Goal: Task Accomplishment & Management: Manage account settings

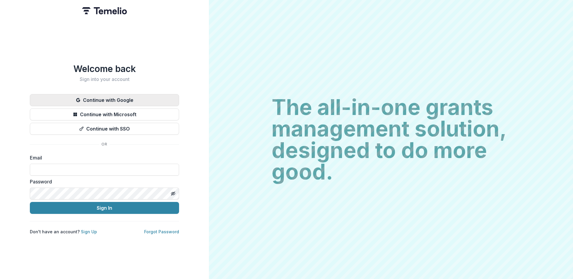
click at [143, 97] on button "Continue with Google" at bounding box center [104, 100] width 149 height 12
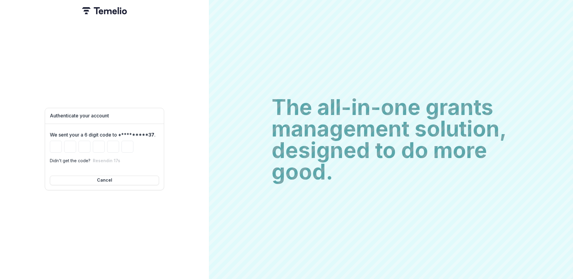
type input "*"
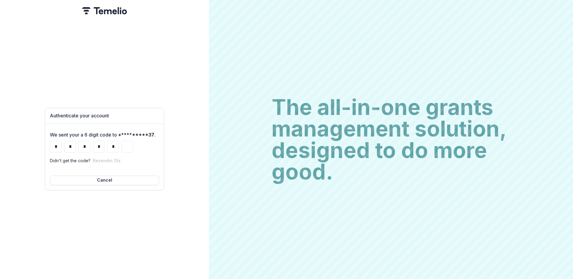
type input "*"
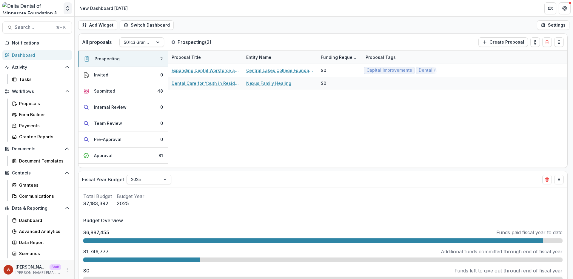
click at [68, 11] on icon "Open entity switcher" at bounding box center [68, 8] width 6 height 6
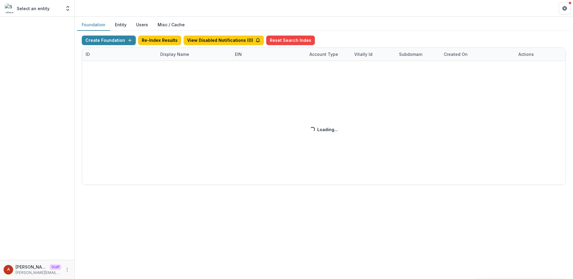
click at [170, 57] on div "Create Foundation Re-Index Results View Disabled Notifications ( 0 ) Reset Sear…" at bounding box center [324, 110] width 484 height 149
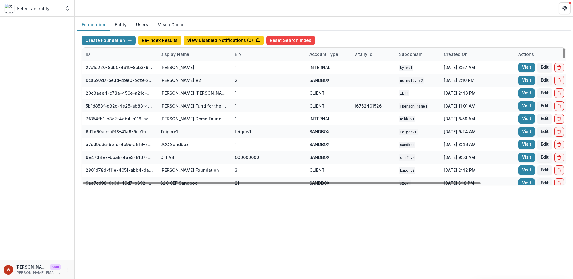
click at [170, 57] on div "Display Name" at bounding box center [175, 54] width 36 height 6
click at [174, 68] on input at bounding box center [194, 68] width 72 height 10
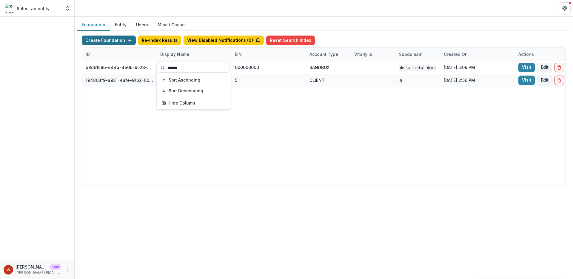
type input "*****"
click at [98, 42] on button "Create Foundation" at bounding box center [109, 41] width 54 height 10
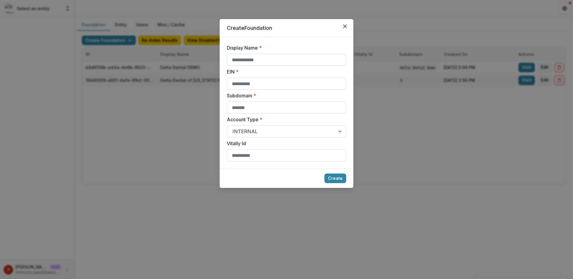
click at [248, 57] on input "Display Name *" at bounding box center [286, 60] width 119 height 12
type input "*"
type input "**********"
click at [255, 61] on input "**********" at bounding box center [286, 60] width 119 height 12
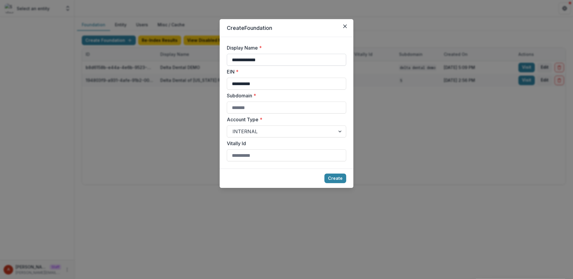
click at [255, 61] on input "**********" at bounding box center [286, 60] width 119 height 12
click at [255, 105] on input "Subdomain *" at bounding box center [286, 108] width 119 height 12
paste input "**********"
type input "**********"
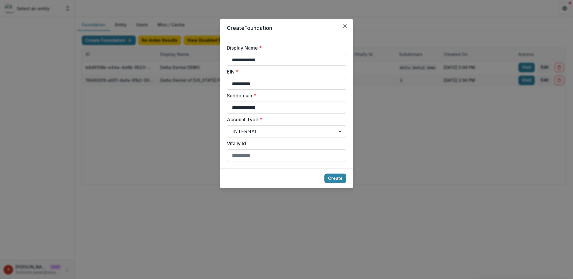
click at [238, 134] on div at bounding box center [281, 131] width 97 height 8
click at [234, 117] on label "Account Type *" at bounding box center [285, 119] width 116 height 7
click at [234, 128] on input "Account Type *" at bounding box center [233, 131] width 1 height 7
click at [254, 133] on div at bounding box center [281, 131] width 97 height 8
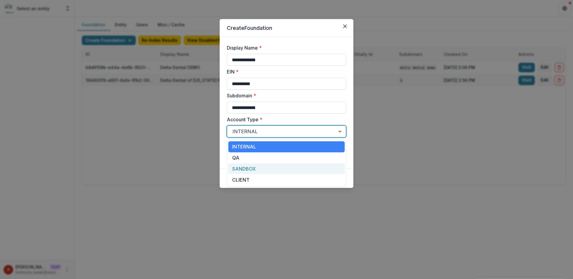
click at [246, 167] on div "SANDBOX" at bounding box center [286, 168] width 116 height 11
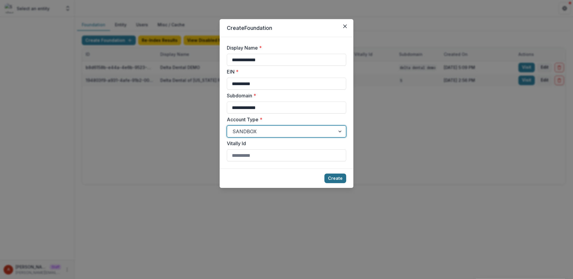
click at [343, 175] on button "Create" at bounding box center [336, 179] width 22 height 10
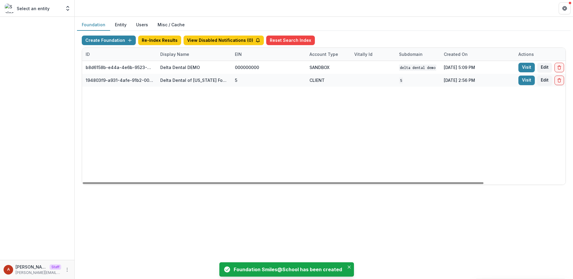
click at [168, 54] on div "Display Name" at bounding box center [175, 54] width 36 height 6
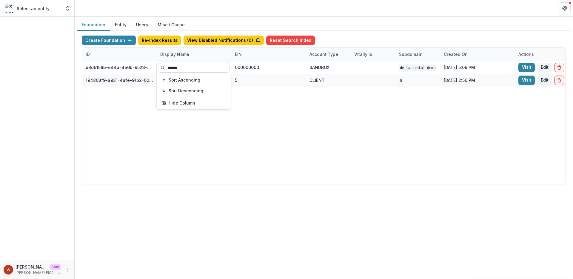
click at [191, 68] on input "*****" at bounding box center [194, 68] width 72 height 10
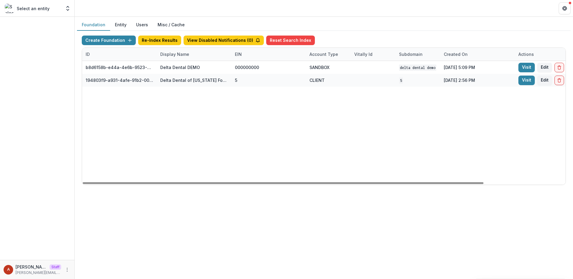
click at [317, 122] on div "b8d6158b-e44a-4e6b-9523-731bbbd4a617 Delta Dental DEMO 000000000 SANDBOX Delta …" at bounding box center [373, 123] width 582 height 124
click at [172, 51] on div "Display Name" at bounding box center [175, 54] width 36 height 6
drag, startPoint x: 184, startPoint y: 67, endPoint x: 157, endPoint y: 67, distance: 26.6
click at [158, 67] on input "*****" at bounding box center [194, 68] width 72 height 10
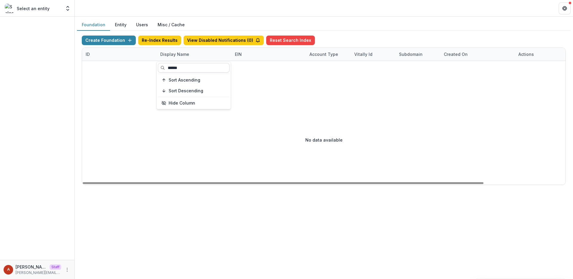
click at [174, 68] on input "******" at bounding box center [194, 68] width 72 height 10
type input "******"
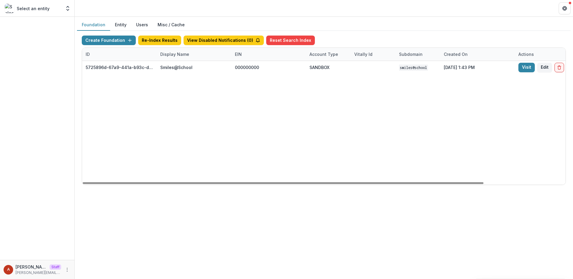
click at [317, 118] on div "5725896d-67a9-441a-b93c-da4dcad1af1b Smiles@School 000000000 SANDBOX Smiles@Sch…" at bounding box center [373, 123] width 582 height 124
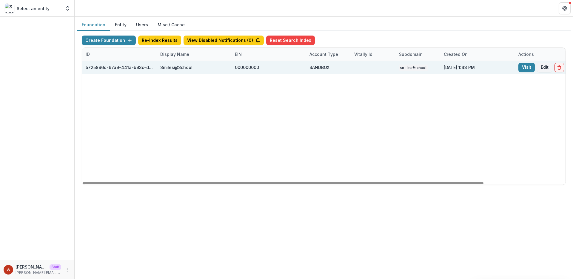
scroll to position [0, 99]
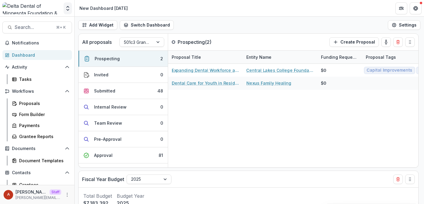
click at [66, 12] on button "Open entity switcher" at bounding box center [68, 8] width 8 height 12
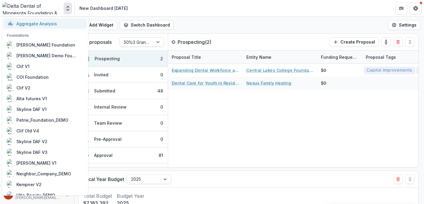
click at [46, 23] on div "Aggregate Analysis" at bounding box center [36, 24] width 41 height 6
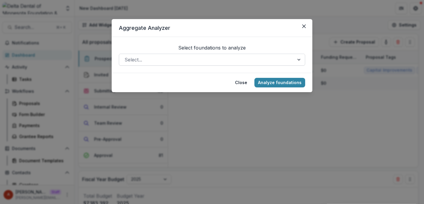
click at [139, 61] on div at bounding box center [207, 60] width 164 height 8
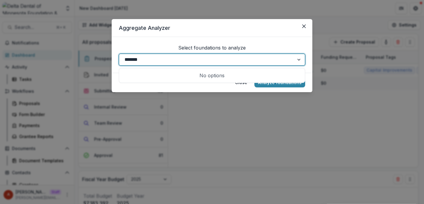
type input "*******"
click at [222, 45] on p "Select foundations to analyze" at bounding box center [211, 47] width 67 height 7
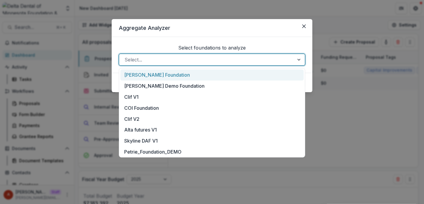
click at [146, 61] on div at bounding box center [207, 60] width 164 height 8
click at [143, 63] on div at bounding box center [207, 60] width 164 height 8
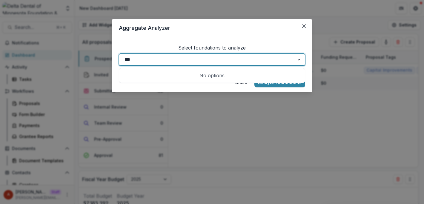
type input "***"
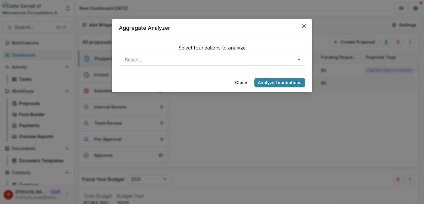
click at [92, 33] on div "Aggregate Analyzer Select foundations to analyze Select... Close Analyze founda…" at bounding box center [212, 102] width 424 height 204
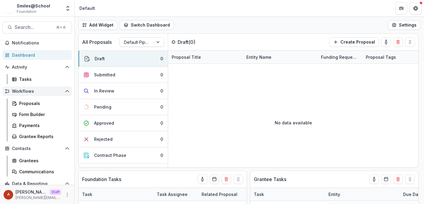
scroll to position [27, 0]
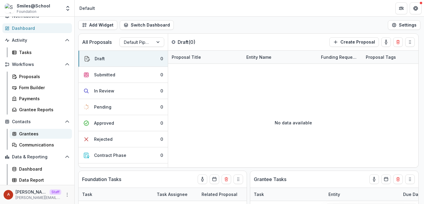
click at [29, 135] on div "Grantees" at bounding box center [43, 134] width 48 height 6
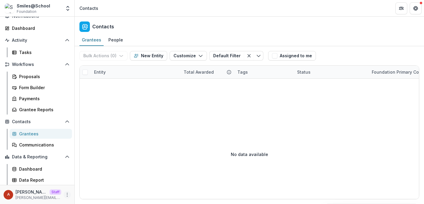
click at [67, 194] on icon "More" at bounding box center [67, 195] width 5 height 5
click at [99, 183] on link "User Settings" at bounding box center [105, 182] width 64 height 10
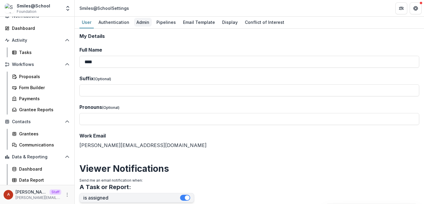
click at [139, 21] on div "Admin" at bounding box center [143, 22] width 18 height 9
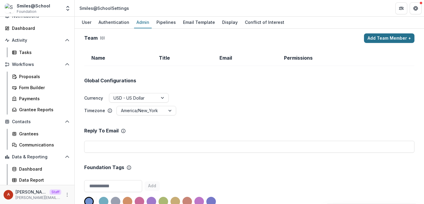
click at [393, 39] on button "Add Team Member +" at bounding box center [389, 38] width 50 height 10
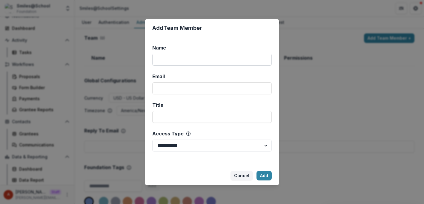
click at [196, 60] on input "Name" at bounding box center [211, 60] width 119 height 12
type input "*"
type input "*********"
type input "**********"
click at [232, 142] on select "**********" at bounding box center [211, 146] width 119 height 12
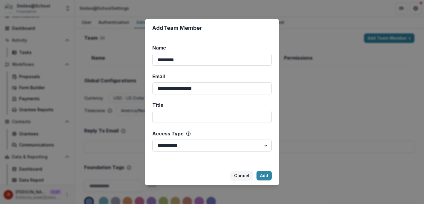
select select "*****"
click at [260, 176] on button "Add" at bounding box center [264, 176] width 15 height 10
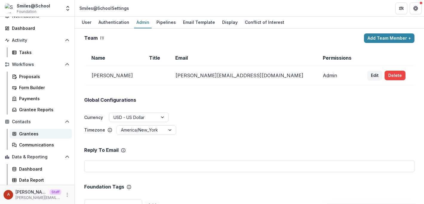
click at [22, 135] on div "Grantees" at bounding box center [43, 134] width 48 height 6
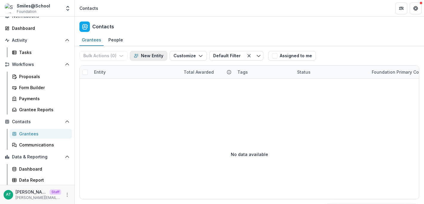
click at [151, 56] on button "New Entity" at bounding box center [148, 56] width 37 height 10
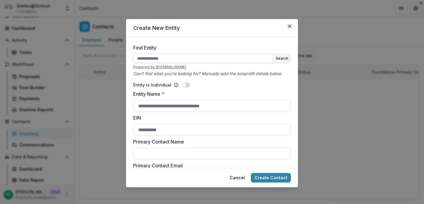
click at [173, 61] on input "Find Entity" at bounding box center [203, 59] width 140 height 10
type input "**********"
click at [282, 59] on button "Search" at bounding box center [281, 58] width 17 height 9
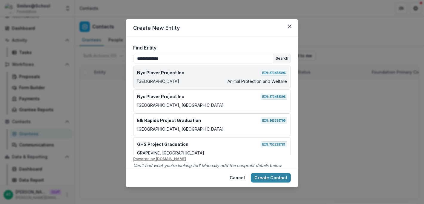
click at [185, 81] on div "Rockaway Park Animal Protection and Welfare" at bounding box center [212, 81] width 150 height 6
type input "**********"
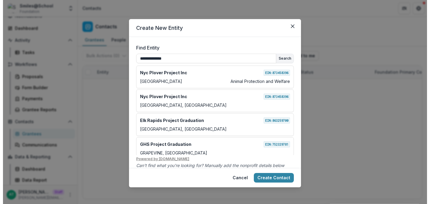
scroll to position [124, 0]
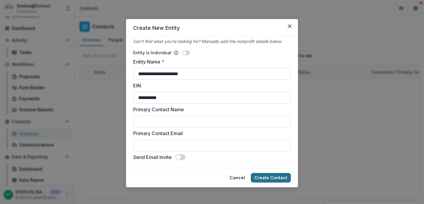
click at [273, 176] on button "Create Contact" at bounding box center [271, 178] width 40 height 10
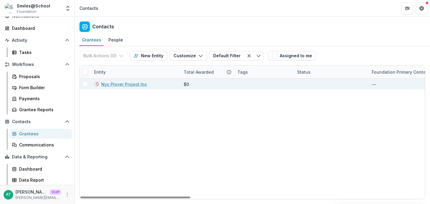
click at [109, 85] on link "Nyc Plover Project Inc" at bounding box center [124, 84] width 46 height 6
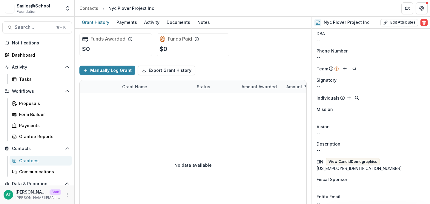
scroll to position [16, 0]
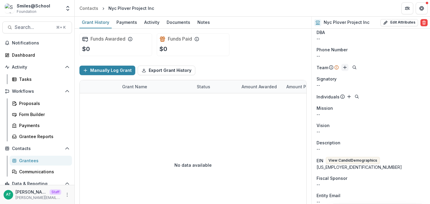
click at [345, 66] on icon "Add" at bounding box center [345, 67] width 5 height 5
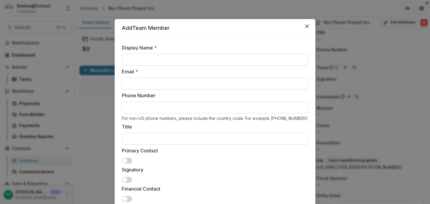
click at [184, 62] on input "Display Name *" at bounding box center [215, 60] width 186 height 12
type input "********"
click at [127, 88] on input "Email *" at bounding box center [215, 84] width 186 height 12
click at [150, 84] on input "****" at bounding box center [215, 84] width 186 height 12
type input "**********"
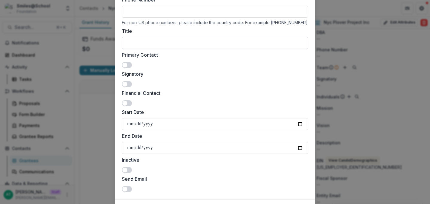
scroll to position [96, 0]
click at [125, 67] on span at bounding box center [127, 65] width 10 height 6
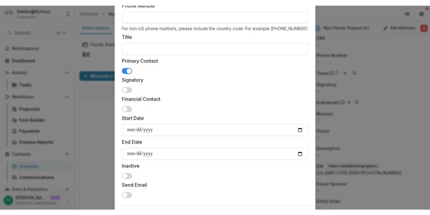
scroll to position [130, 0]
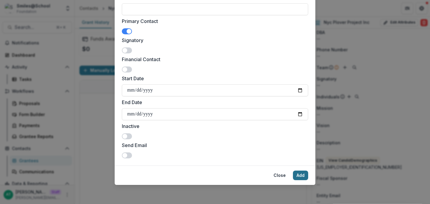
click at [302, 176] on button "Add" at bounding box center [300, 176] width 15 height 10
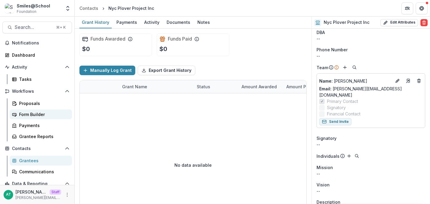
click at [24, 116] on div "Form Builder" at bounding box center [43, 114] width 48 height 6
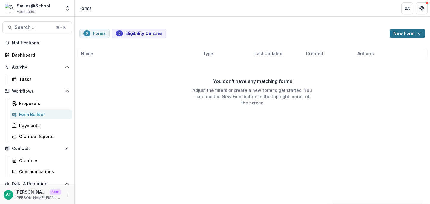
click at [416, 29] on button "New Form" at bounding box center [408, 34] width 36 height 10
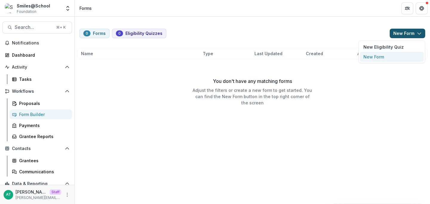
click at [375, 57] on button "New Form" at bounding box center [392, 57] width 64 height 10
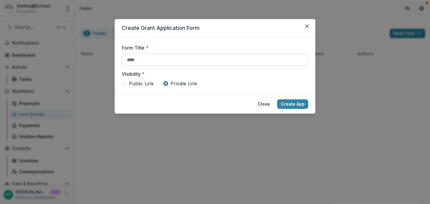
click at [165, 61] on input "Form Title *" at bounding box center [215, 60] width 186 height 12
click at [123, 88] on form "Form Title * Visibility * Public Link Private Link" at bounding box center [215, 65] width 201 height 57
click at [123, 83] on span at bounding box center [124, 83] width 5 height 5
click at [138, 60] on input "Form Title *" at bounding box center [215, 60] width 186 height 12
type input "**********"
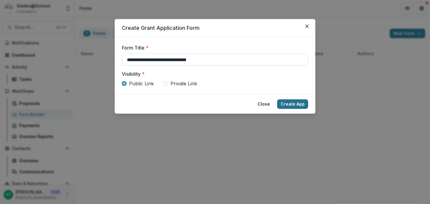
click at [291, 106] on button "Create App" at bounding box center [292, 104] width 31 height 10
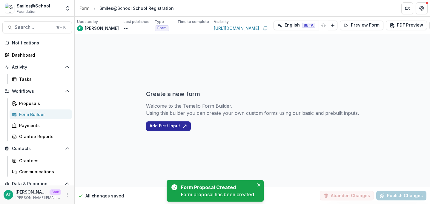
click at [170, 127] on button "Add First Input" at bounding box center [168, 127] width 45 height 10
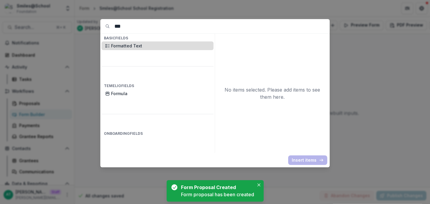
type input "***"
click at [137, 44] on p "Formatted Text" at bounding box center [160, 46] width 99 height 6
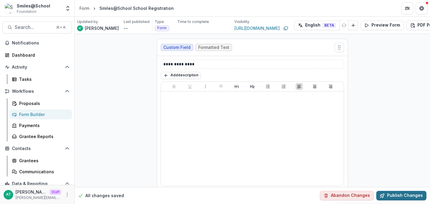
click at [412, 191] on button "Publish Changes" at bounding box center [401, 196] width 50 height 10
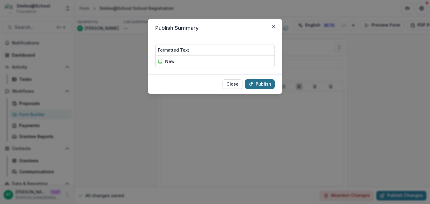
click at [255, 86] on button "Publish" at bounding box center [260, 84] width 30 height 10
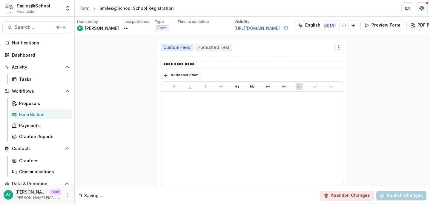
click at [266, 79] on footer "Close Publish" at bounding box center [215, 83] width 134 height 19
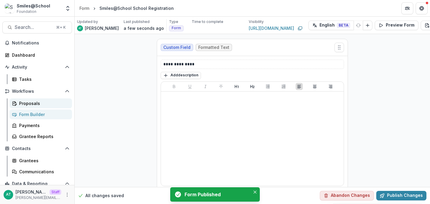
click at [32, 104] on div "Proposals" at bounding box center [43, 103] width 48 height 6
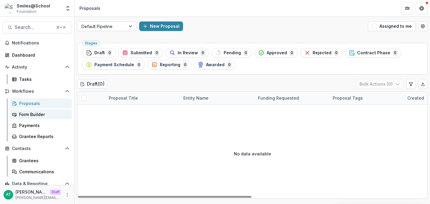
click at [36, 115] on div "Form Builder" at bounding box center [43, 114] width 48 height 6
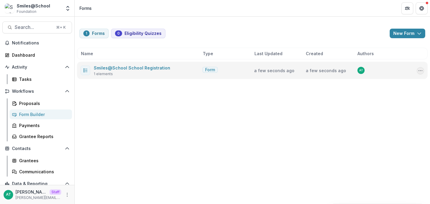
click at [421, 71] on icon "Options" at bounding box center [420, 70] width 5 height 5
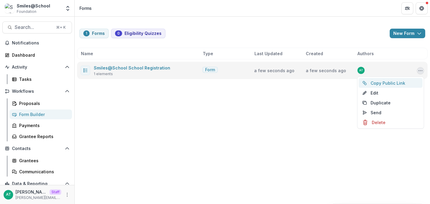
click at [380, 85] on button "Copy Public Link" at bounding box center [391, 83] width 64 height 10
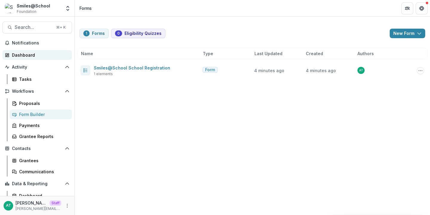
click at [33, 56] on div "Dashboard" at bounding box center [39, 55] width 55 height 6
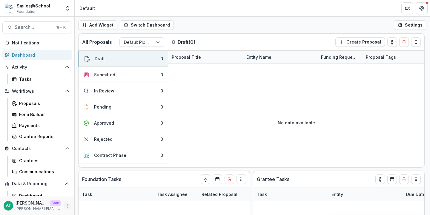
click at [65, 208] on icon "More" at bounding box center [67, 206] width 5 height 5
click at [90, 196] on link "User Settings" at bounding box center [105, 193] width 64 height 10
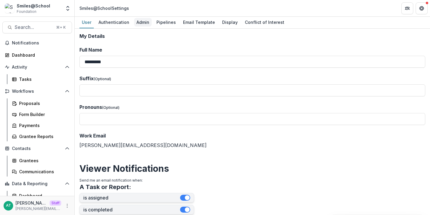
click at [139, 25] on div "Admin" at bounding box center [143, 22] width 18 height 9
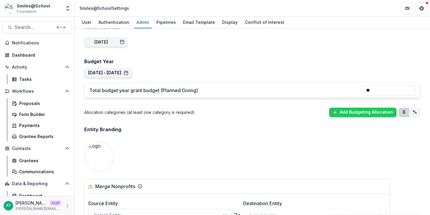
scroll to position [320, 0]
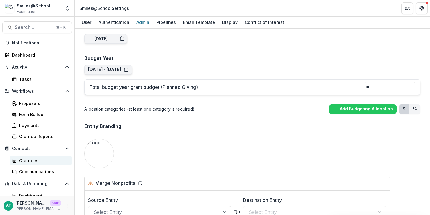
click at [42, 162] on div "Grantees" at bounding box center [43, 161] width 48 height 6
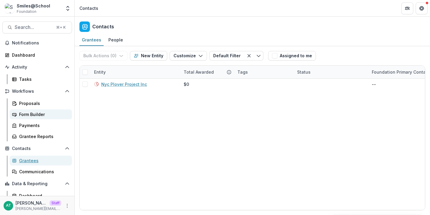
scroll to position [16, 0]
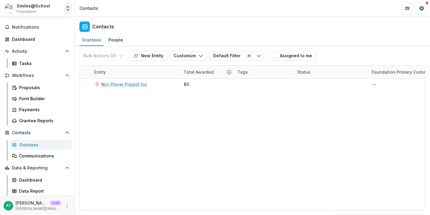
click at [69, 13] on button "Open entity switcher" at bounding box center [68, 8] width 8 height 12
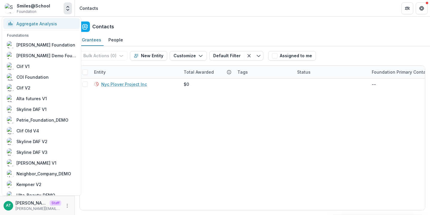
click at [58, 24] on div "Aggregate Analysis" at bounding box center [41, 23] width 69 height 7
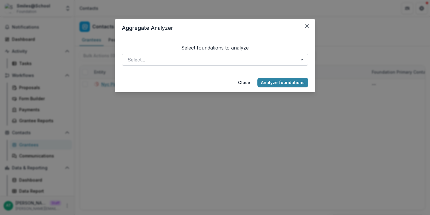
click at [155, 60] on div at bounding box center [210, 60] width 164 height 8
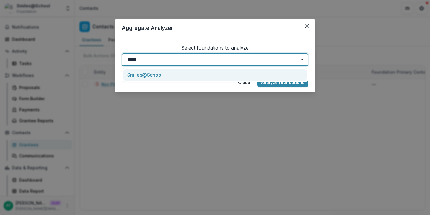
type input "******"
click at [159, 75] on div "Smiles@School" at bounding box center [214, 75] width 183 height 11
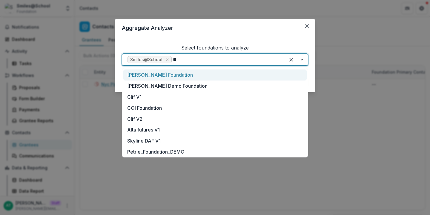
type input "***"
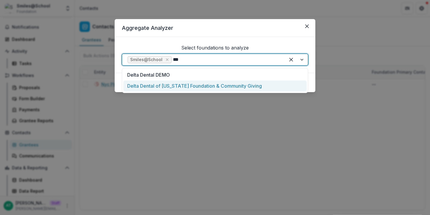
click at [165, 88] on div "Delta Dental of [US_STATE] Foundation & Community Giving" at bounding box center [214, 86] width 183 height 11
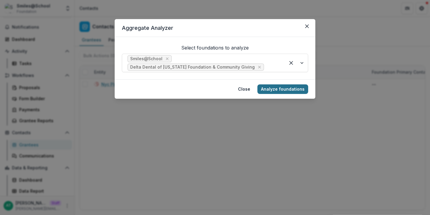
click at [291, 91] on button "Analyze foundations" at bounding box center [282, 90] width 51 height 10
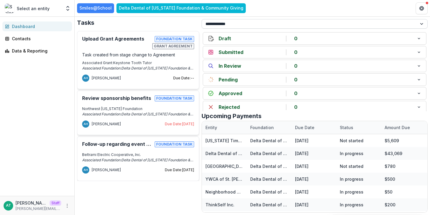
click at [238, 26] on select "**********" at bounding box center [315, 24] width 226 height 10
select select "**********"
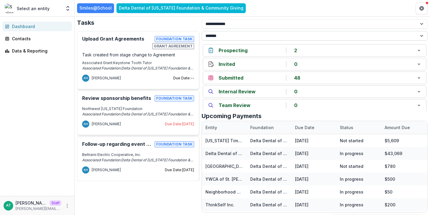
click at [230, 37] on select "**********" at bounding box center [315, 36] width 226 height 10
select select "**********"
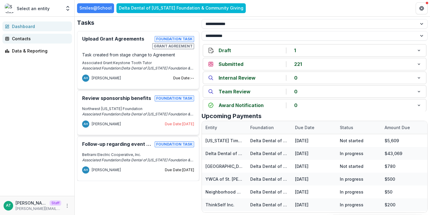
click at [16, 41] on div "Contacts" at bounding box center [39, 39] width 55 height 6
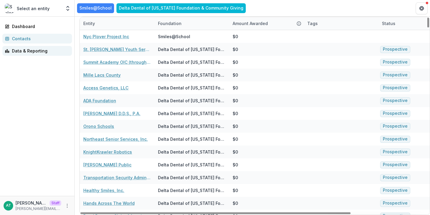
click at [43, 49] on div "Data & Reporting" at bounding box center [39, 51] width 55 height 6
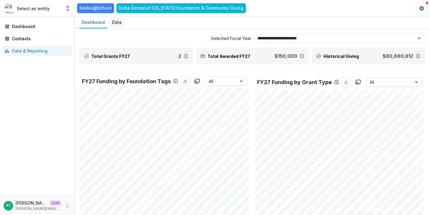
click at [115, 25] on div "Data" at bounding box center [117, 22] width 15 height 9
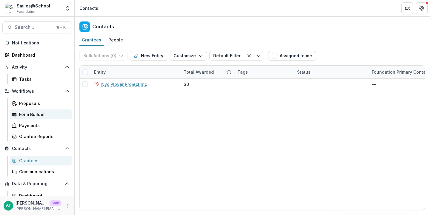
click at [26, 116] on div "Form Builder" at bounding box center [43, 114] width 48 height 6
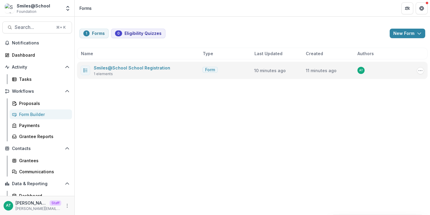
click at [417, 70] on div "Copy Public Link Edit Duplicate Send Delete" at bounding box center [416, 71] width 15 height 8
click at [420, 71] on icon "Options" at bounding box center [420, 70] width 5 height 5
click at [389, 82] on button "Copy Public Link" at bounding box center [391, 83] width 64 height 10
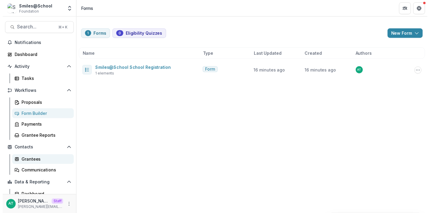
scroll to position [16, 0]
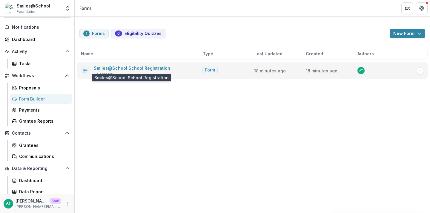
click at [143, 66] on link "Smiles@School School Registration" at bounding box center [132, 67] width 76 height 5
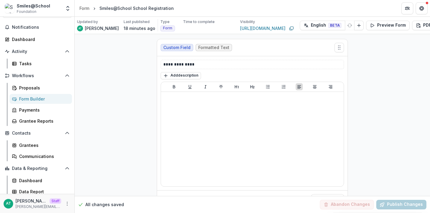
scroll to position [21, 0]
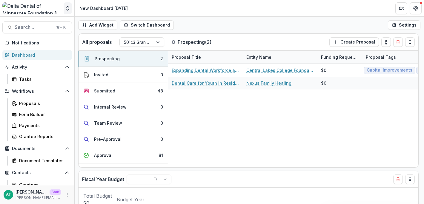
click at [66, 13] on button "Open entity switcher" at bounding box center [68, 8] width 8 height 12
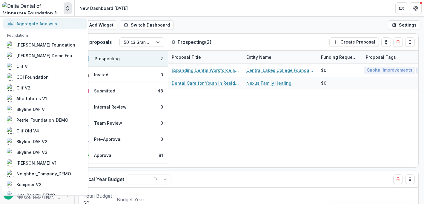
click at [52, 21] on div "Aggregate Analysis" at bounding box center [36, 24] width 41 height 6
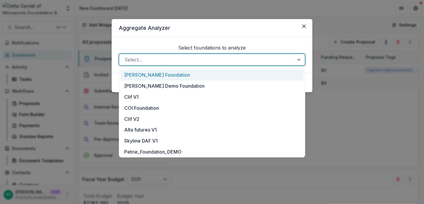
click at [161, 57] on div at bounding box center [207, 60] width 164 height 8
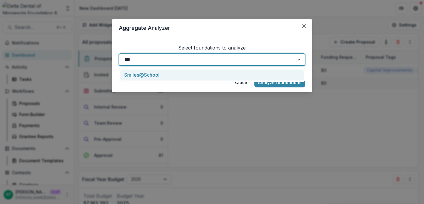
type input "****"
click at [164, 71] on div "Smiles@School" at bounding box center [211, 75] width 183 height 11
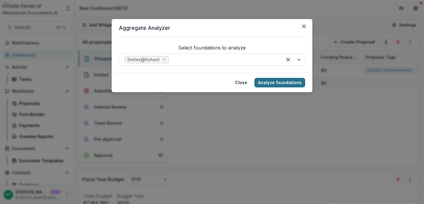
click at [274, 81] on button "Analyze foundations" at bounding box center [279, 83] width 51 height 10
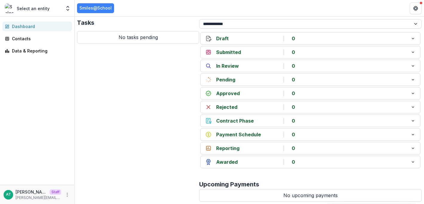
click at [264, 19] on select "**********" at bounding box center [310, 24] width 222 height 10
click at [67, 9] on polyline "Open entity switcher" at bounding box center [68, 9] width 2 height 1
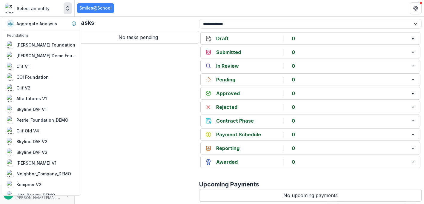
click at [143, 13] on header "Smiles@School" at bounding box center [249, 8] width 349 height 16
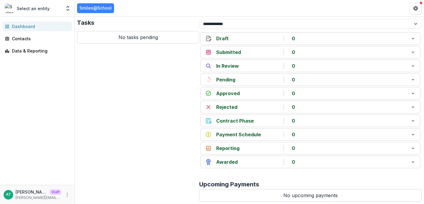
click at [102, 8] on span "Smiles@School" at bounding box center [95, 8] width 37 height 10
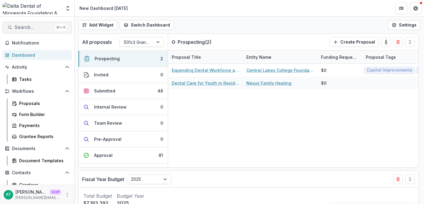
click at [29, 23] on button "Search... ⌘ + K" at bounding box center [37, 28] width 70 height 12
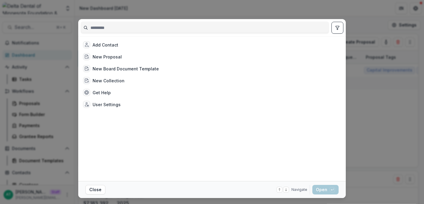
click at [25, 50] on div "Add Contact New Proposal New Board Document Template New Collection Get Help Us…" at bounding box center [212, 102] width 424 height 204
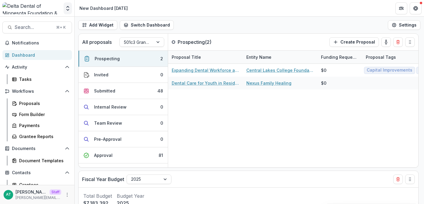
click at [64, 11] on button "Open entity switcher" at bounding box center [68, 8] width 8 height 12
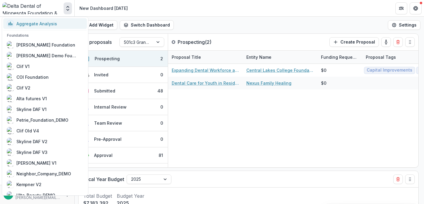
click at [49, 27] on div "Aggregate Analysis" at bounding box center [36, 24] width 41 height 6
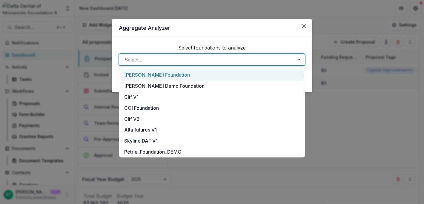
click at [136, 61] on div at bounding box center [207, 60] width 164 height 8
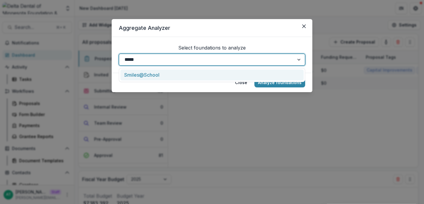
type input "******"
click at [151, 72] on div "Smiles@School" at bounding box center [211, 75] width 183 height 11
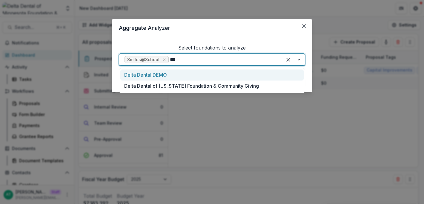
type input "****"
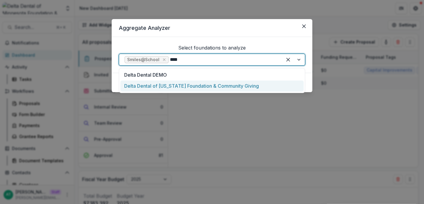
click at [183, 85] on div "Delta Dental of [US_STATE] Foundation & Community Giving" at bounding box center [211, 86] width 183 height 11
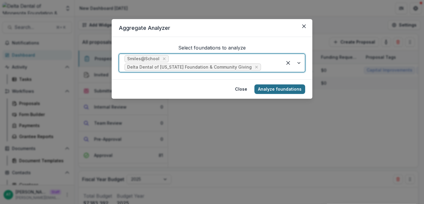
click at [274, 92] on button "Analyze foundations" at bounding box center [279, 90] width 51 height 10
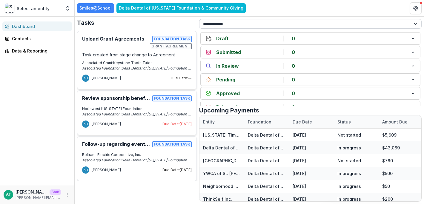
click at [224, 27] on select "**********" at bounding box center [310, 24] width 222 height 10
select select "**********"
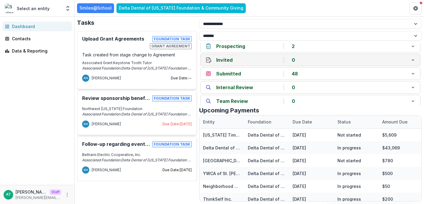
scroll to position [4, 0]
click at [225, 30] on div "**********" at bounding box center [310, 62] width 222 height 87
click at [225, 36] on select "**********" at bounding box center [310, 36] width 222 height 10
select select "**********"
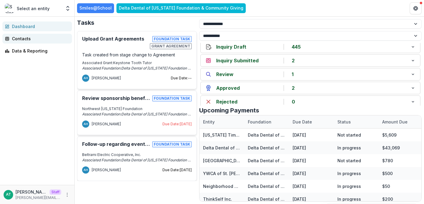
click at [17, 39] on div "Contacts" at bounding box center [39, 39] width 55 height 6
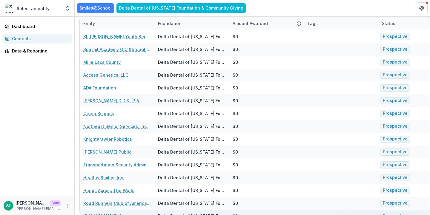
click at [20, 4] on div "Select an entity" at bounding box center [33, 9] width 56 height 10
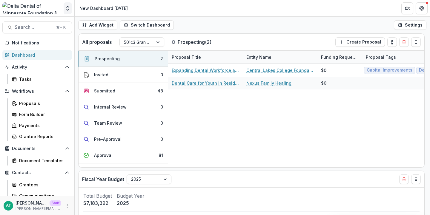
click at [68, 11] on icon "Open entity switcher" at bounding box center [68, 8] width 6 height 6
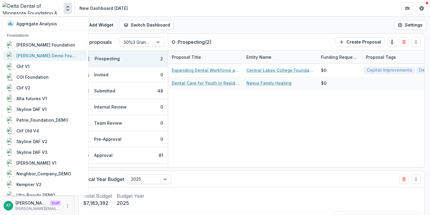
click at [55, 56] on div "[PERSON_NAME] Demo Foundation" at bounding box center [46, 56] width 60 height 6
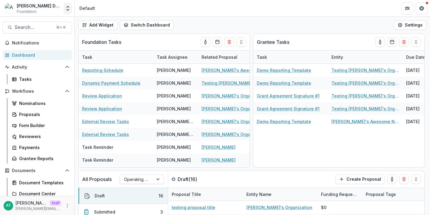
click at [67, 10] on icon "Open entity switcher" at bounding box center [68, 8] width 6 height 6
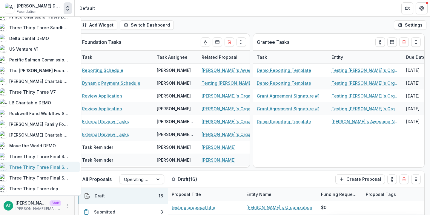
scroll to position [370, 0]
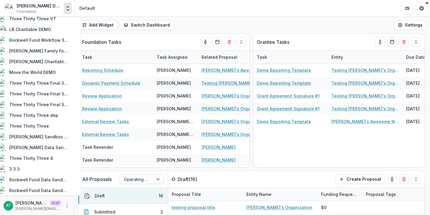
click at [125, 8] on header "Default" at bounding box center [252, 8] width 355 height 16
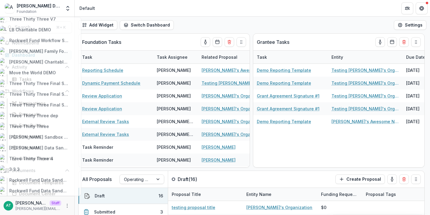
scroll to position [0, 0]
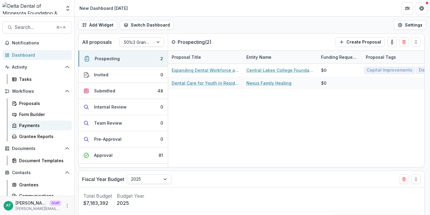
scroll to position [49, 0]
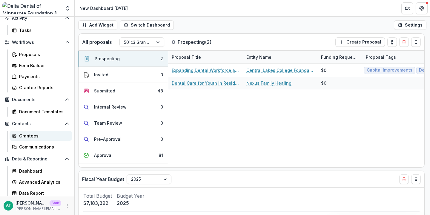
click at [32, 136] on div "Grantees" at bounding box center [43, 136] width 48 height 6
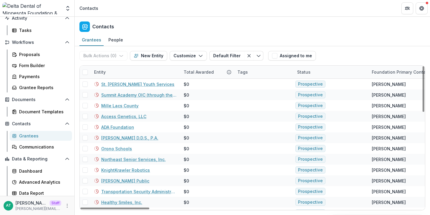
click at [104, 71] on div "Entity" at bounding box center [99, 72] width 19 height 6
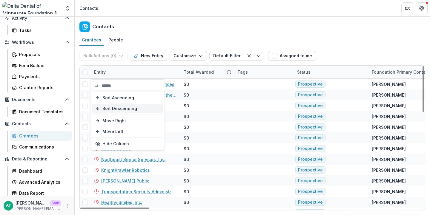
click at [114, 109] on span "Sort Descending" at bounding box center [119, 108] width 35 height 5
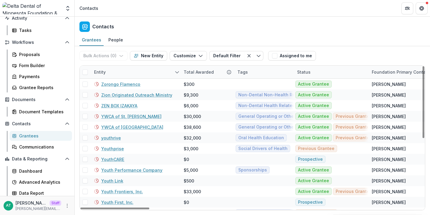
click at [162, 29] on div "Contacts" at bounding box center [252, 26] width 355 height 18
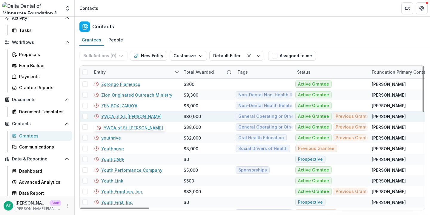
click at [126, 117] on link "YWCA of St. Paul" at bounding box center [131, 116] width 60 height 6
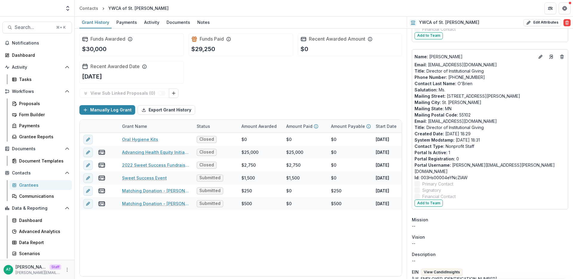
scroll to position [689, 0]
click at [69, 204] on icon "More" at bounding box center [67, 269] width 5 height 5
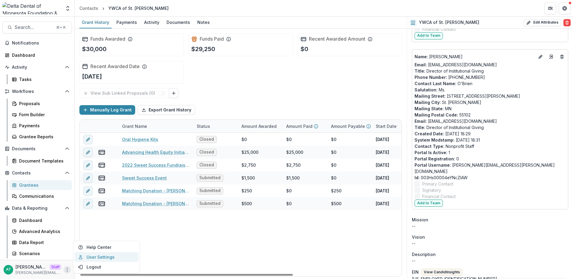
click at [91, 204] on link "User Settings" at bounding box center [107, 257] width 64 height 10
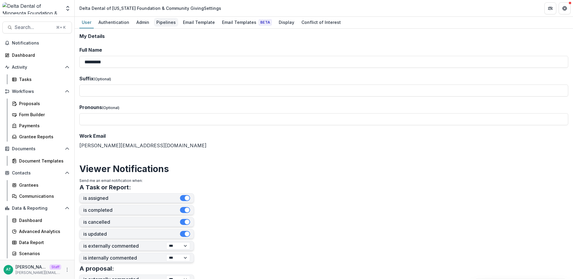
click at [159, 23] on div "Pipelines" at bounding box center [166, 22] width 24 height 9
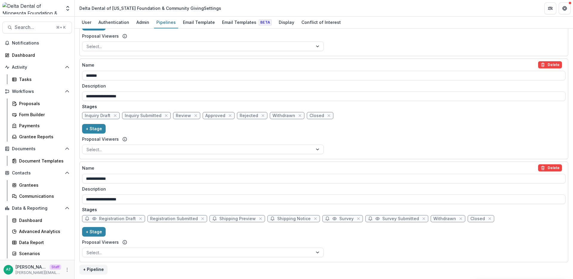
scroll to position [410, 0]
click at [34, 188] on div "Grantees" at bounding box center [43, 185] width 48 height 6
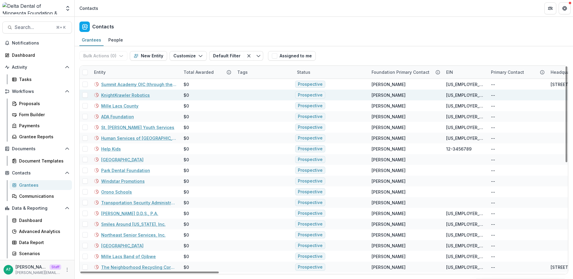
click at [136, 94] on link "KnightKrawler Robotics" at bounding box center [125, 95] width 49 height 6
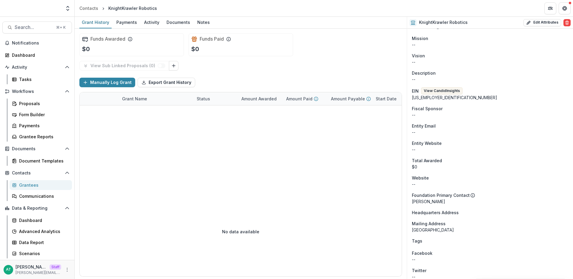
scroll to position [187, 0]
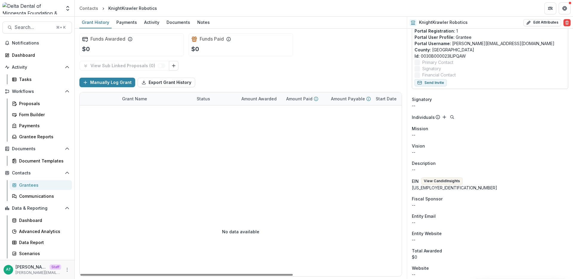
click at [45, 188] on div "Grantees" at bounding box center [43, 185] width 48 height 6
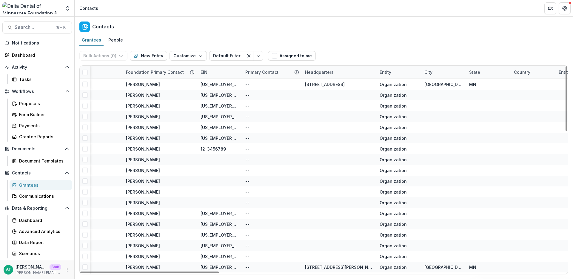
scroll to position [0, 259]
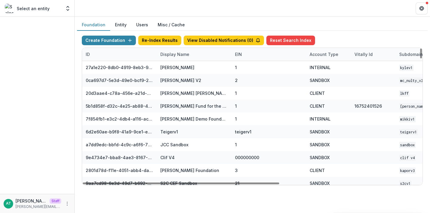
click at [171, 55] on div "Display Name" at bounding box center [175, 54] width 36 height 6
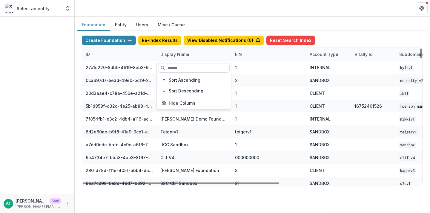
click at [178, 66] on input at bounding box center [194, 68] width 72 height 10
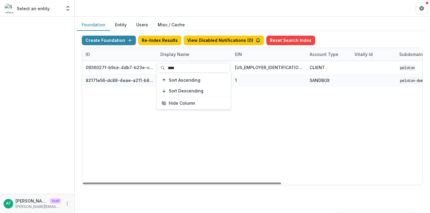
type input "****"
click at [182, 6] on header at bounding box center [252, 8] width 355 height 16
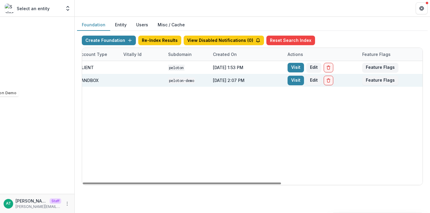
scroll to position [0, 242]
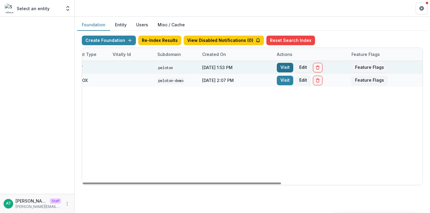
click at [283, 66] on link "Visit" at bounding box center [285, 68] width 16 height 10
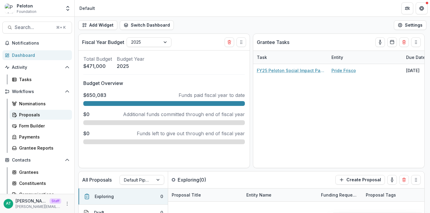
click at [42, 112] on div "Proposals" at bounding box center [43, 114] width 48 height 6
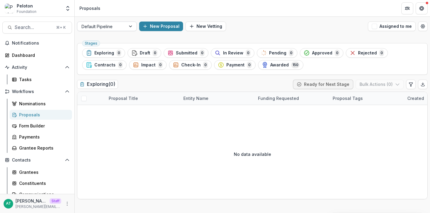
click at [100, 27] on div at bounding box center [102, 26] width 40 height 7
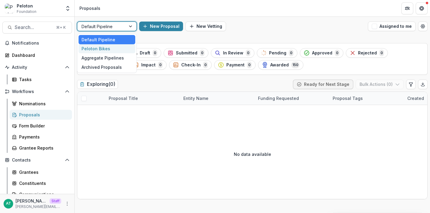
click at [96, 49] on div "Peloton Bikes" at bounding box center [107, 48] width 57 height 9
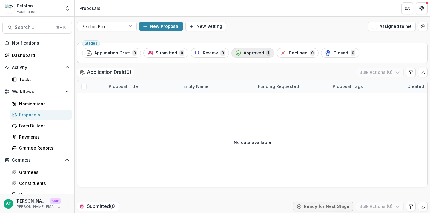
click at [240, 56] on div "Approved 1" at bounding box center [252, 53] width 35 height 7
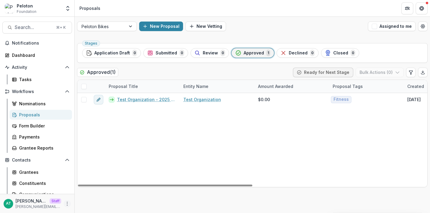
click at [64, 203] on button "More" at bounding box center [67, 203] width 7 height 7
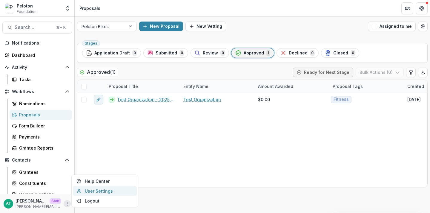
click at [92, 189] on link "User Settings" at bounding box center [105, 191] width 64 height 10
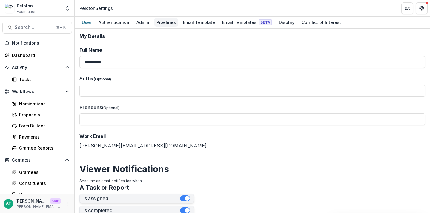
click at [158, 24] on div "Pipelines" at bounding box center [166, 22] width 24 height 9
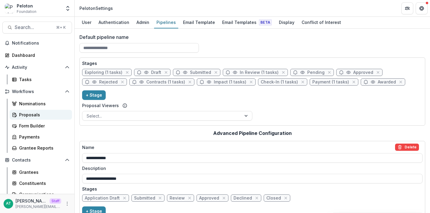
click at [21, 110] on link "Proposals" at bounding box center [41, 115] width 62 height 10
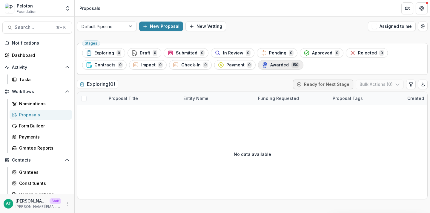
click at [270, 65] on span "Awarded" at bounding box center [279, 64] width 19 height 5
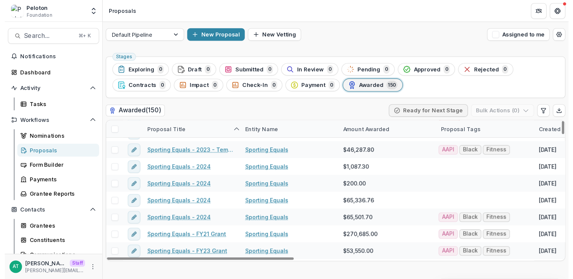
scroll to position [1531, 0]
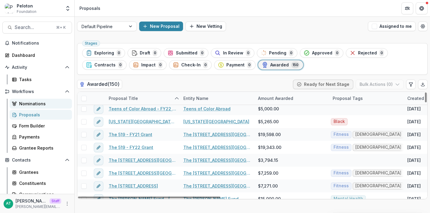
click at [39, 101] on div "Nominations" at bounding box center [43, 103] width 48 height 6
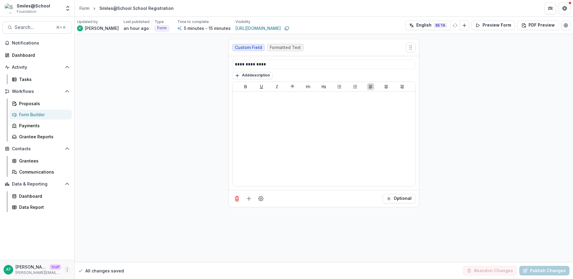
click at [67, 270] on circle "More" at bounding box center [67, 269] width 0 height 0
click at [98, 257] on link "User Settings" at bounding box center [107, 257] width 64 height 10
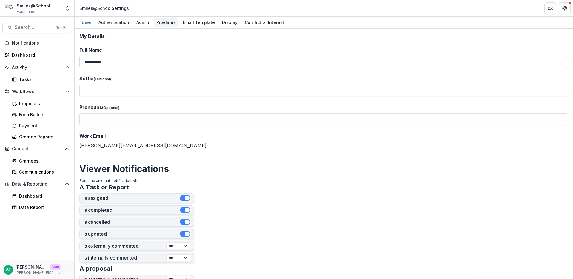
click at [156, 22] on div "Pipelines" at bounding box center [166, 22] width 24 height 9
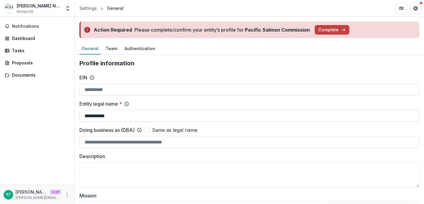
click at [117, 10] on div "General" at bounding box center [115, 8] width 17 height 6
click at [93, 54] on link "General" at bounding box center [90, 49] width 22 height 12
click at [113, 53] on div "Team" at bounding box center [111, 48] width 16 height 9
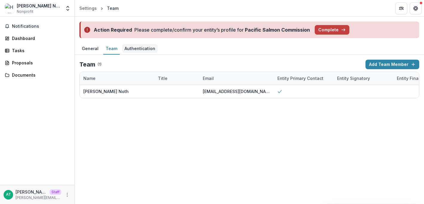
click at [142, 48] on div "Authentication" at bounding box center [140, 48] width 36 height 9
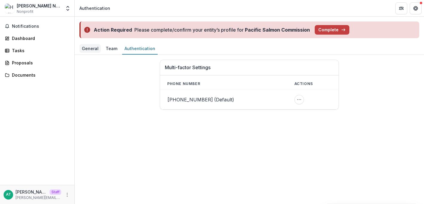
click at [89, 50] on div "General" at bounding box center [90, 48] width 22 height 9
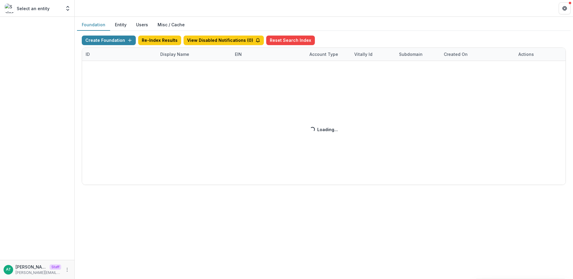
scroll to position [0, 99]
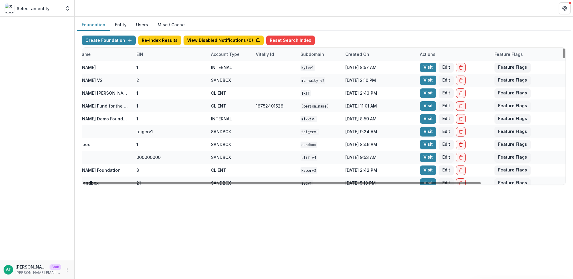
click at [141, 25] on button "Users" at bounding box center [142, 25] width 22 height 12
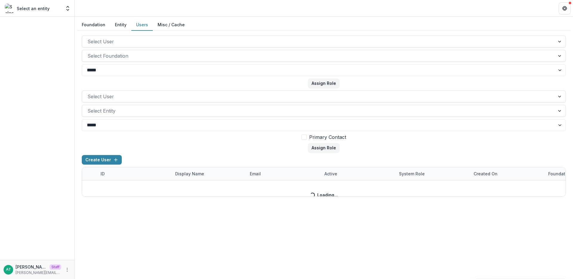
click at [120, 24] on button "Entity" at bounding box center [120, 25] width 21 height 12
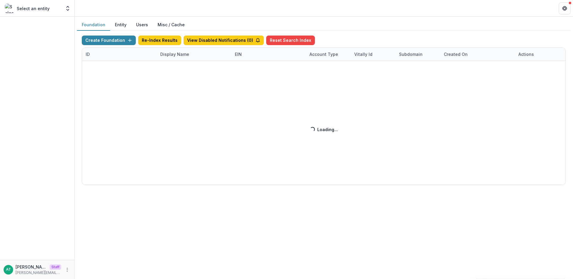
click at [164, 53] on div "Create Foundation Re-Index Results View Disabled Notifications ( 0 ) Reset Sear…" at bounding box center [324, 110] width 484 height 149
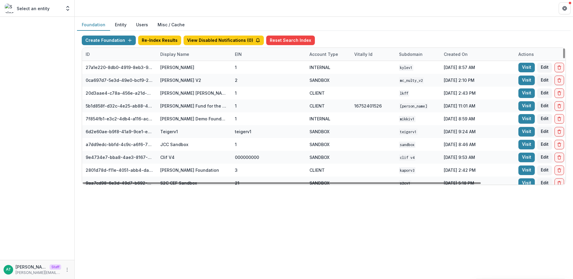
click at [169, 56] on div "Display Name" at bounding box center [175, 54] width 36 height 6
click at [174, 67] on input at bounding box center [194, 68] width 72 height 10
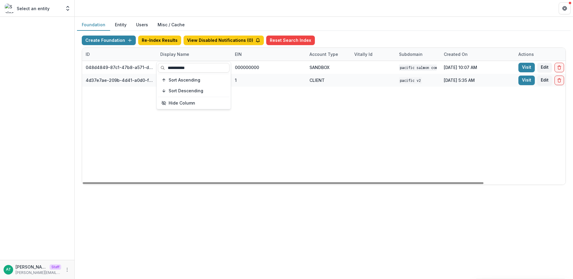
type input "**********"
click at [179, 4] on header at bounding box center [324, 8] width 499 height 16
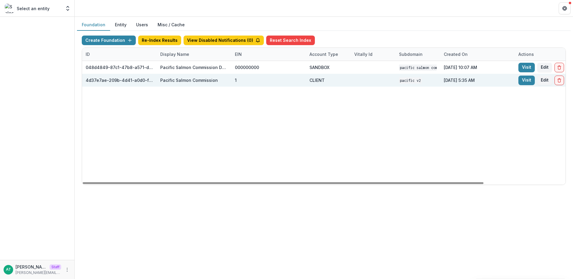
scroll to position [0, 99]
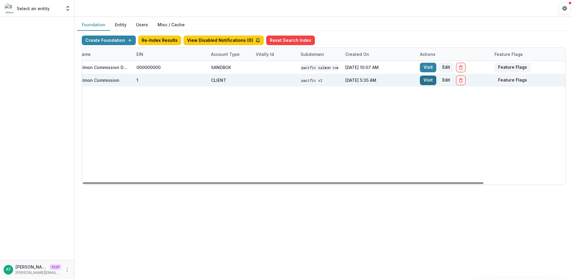
click at [424, 80] on link "Visit" at bounding box center [428, 81] width 16 height 10
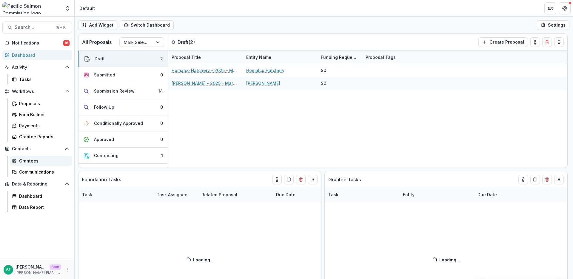
click at [21, 160] on div "Grantees" at bounding box center [43, 161] width 48 height 6
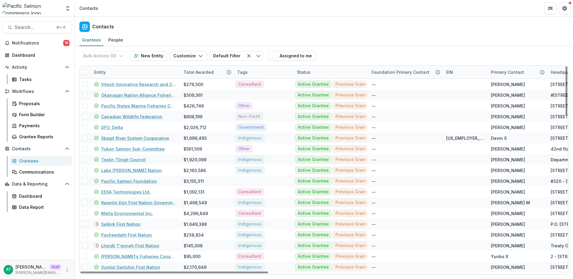
click at [101, 69] on div "Entity" at bounding box center [99, 72] width 19 height 6
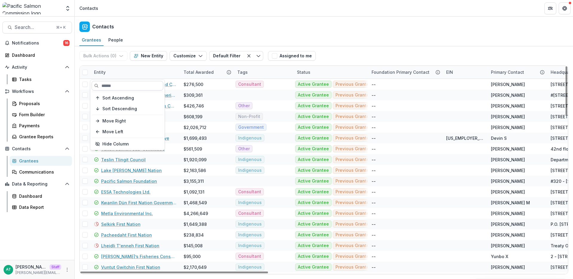
click at [110, 88] on input at bounding box center [128, 86] width 72 height 10
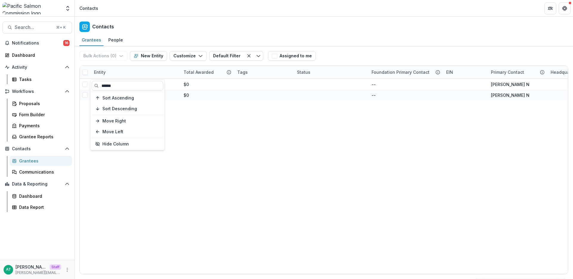
type input "******"
click at [190, 23] on div "Contacts" at bounding box center [324, 26] width 499 height 18
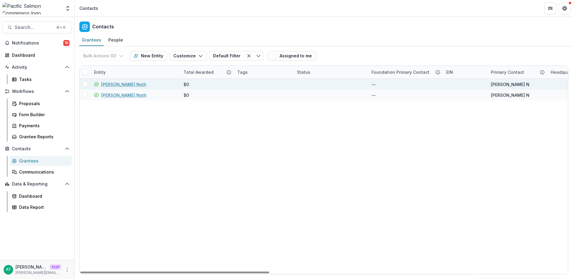
click at [111, 85] on link "[PERSON_NAME] Noth" at bounding box center [123, 84] width 45 height 6
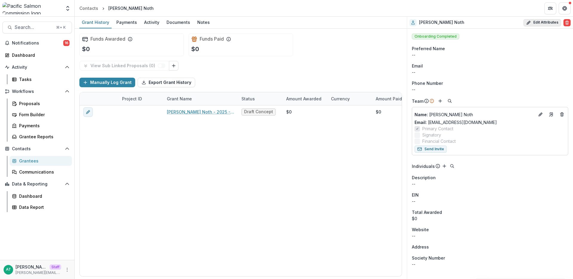
click at [539, 23] on button "Edit Attributes" at bounding box center [543, 22] width 38 height 7
select select
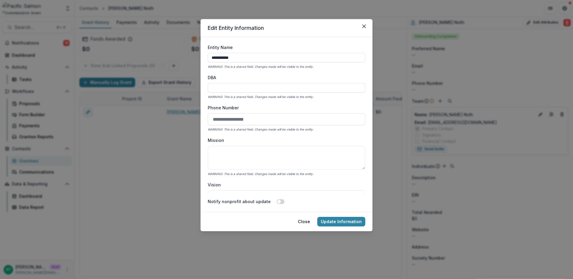
click at [146, 183] on div "**********" at bounding box center [286, 139] width 573 height 279
